Goal: Task Accomplishment & Management: Complete application form

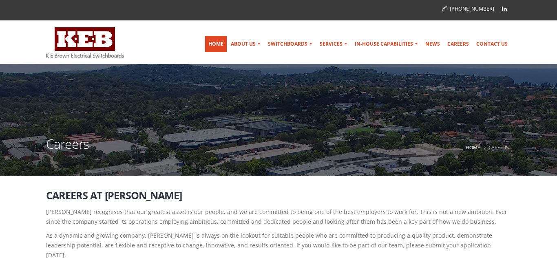
click at [213, 45] on link "Home" at bounding box center [216, 44] width 22 height 16
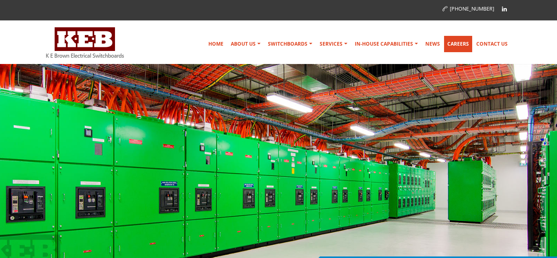
click at [464, 46] on link "Careers" at bounding box center [458, 44] width 28 height 16
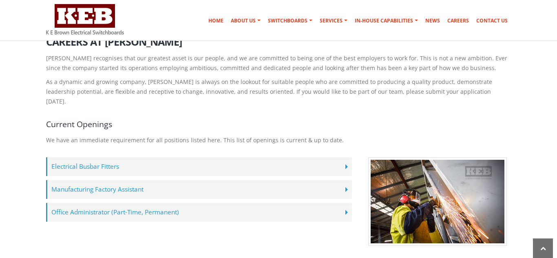
scroll to position [155, 0]
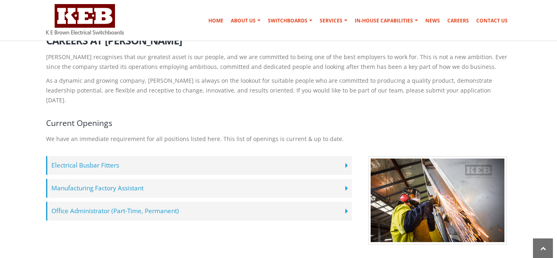
click at [300, 179] on label "Manufacturing Factory Assistant" at bounding box center [199, 188] width 306 height 19
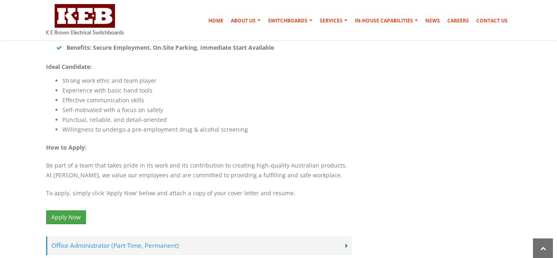
scroll to position [584, 0]
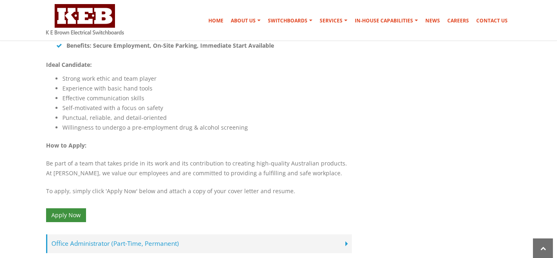
click at [69, 208] on link "Apply Now" at bounding box center [66, 215] width 40 height 14
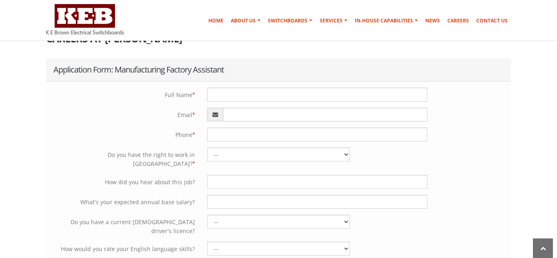
scroll to position [159, 0]
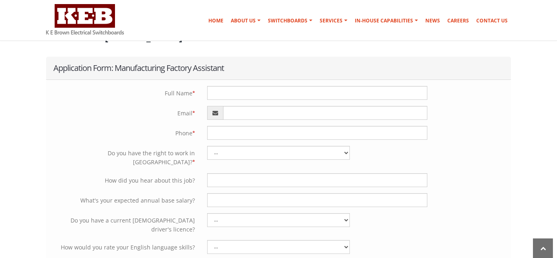
click at [550, 91] on div "Careers Home Careers Application Careers at K E Brown Application Form: Manufac…" at bounding box center [278, 261] width 557 height 713
